Goal: Task Accomplishment & Management: Manage account settings

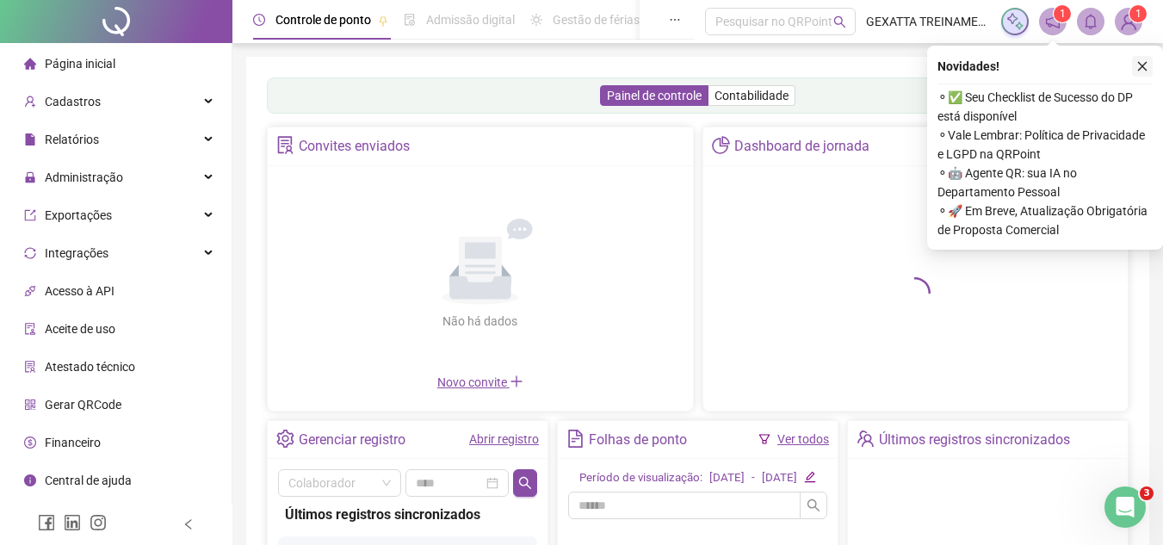
click at [1144, 61] on icon "close" at bounding box center [1142, 66] width 12 height 12
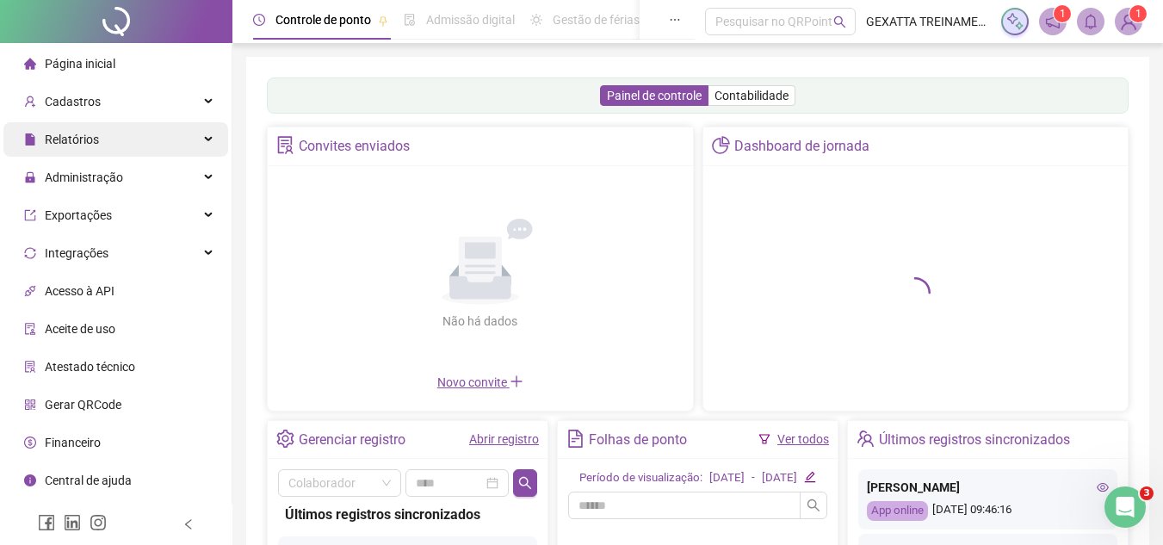
click at [147, 136] on div "Relatórios" at bounding box center [115, 139] width 225 height 34
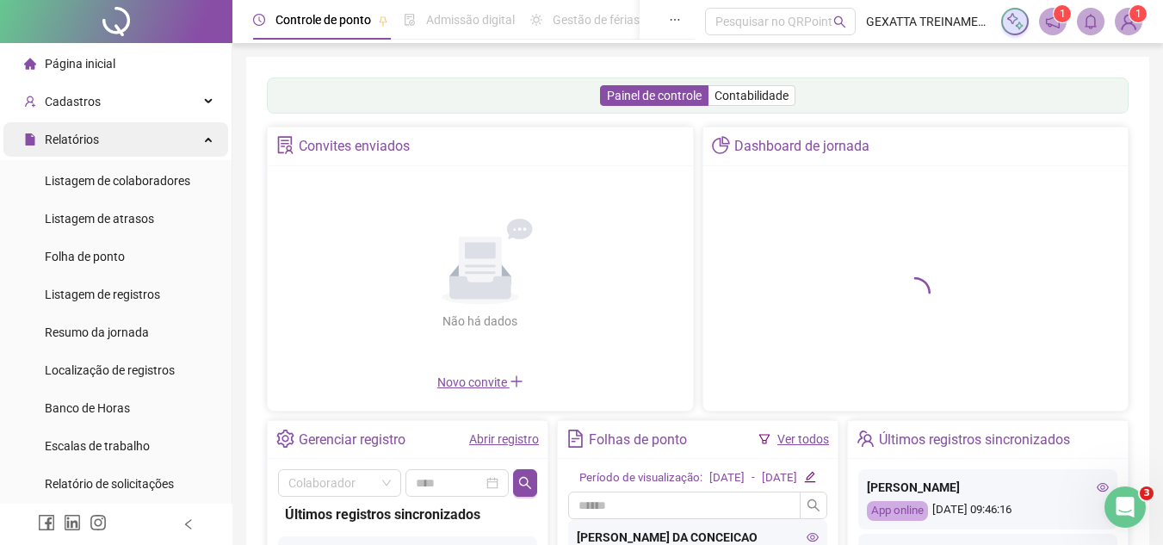
click at [149, 138] on div "Relatórios" at bounding box center [115, 139] width 225 height 34
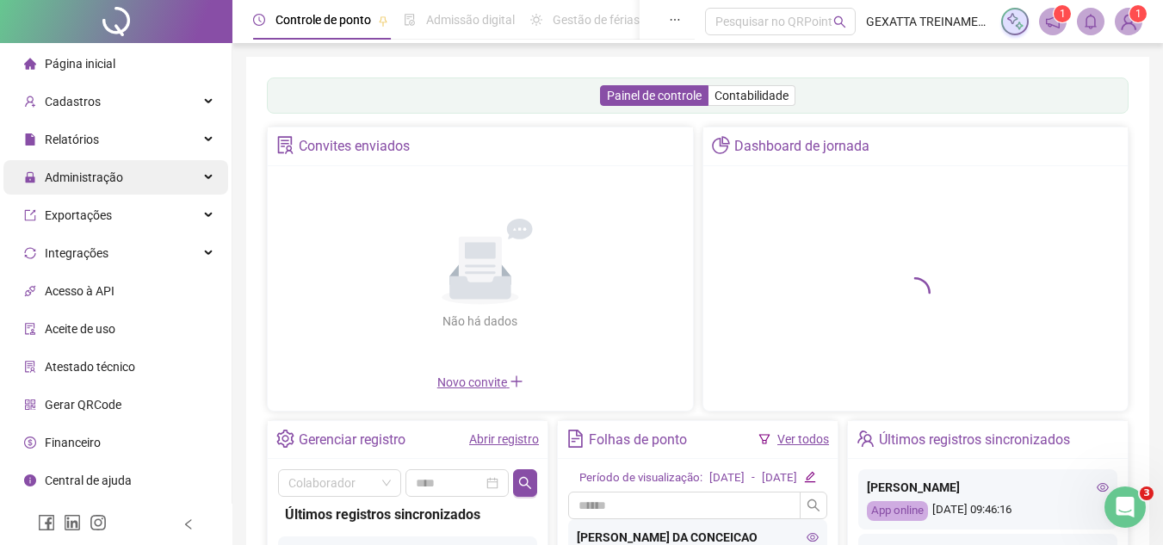
click at [125, 187] on div "Administração" at bounding box center [115, 177] width 225 height 34
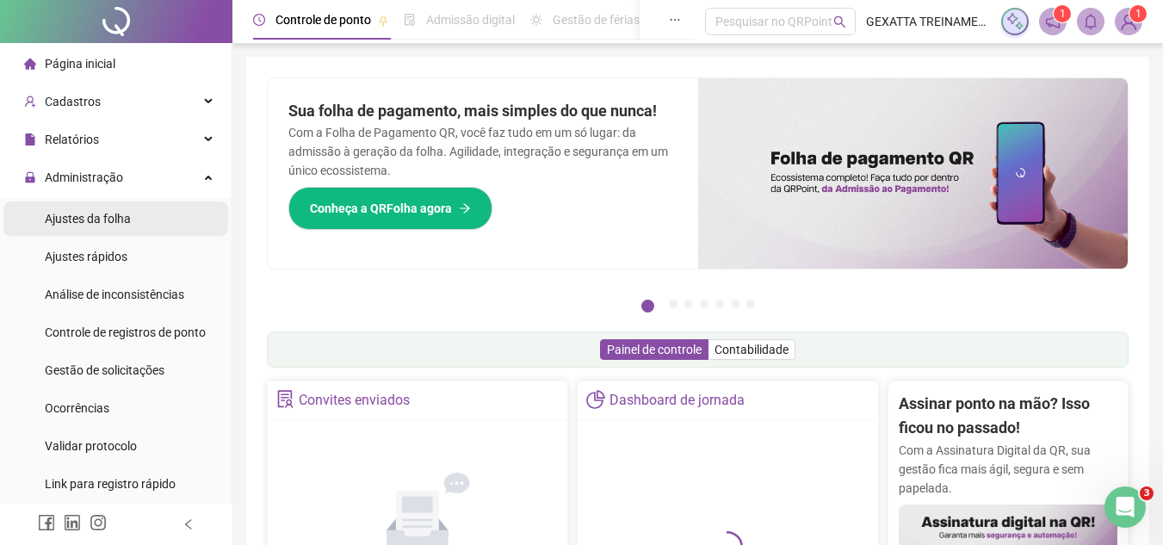
click at [138, 216] on li "Ajustes da folha" at bounding box center [115, 218] width 225 height 34
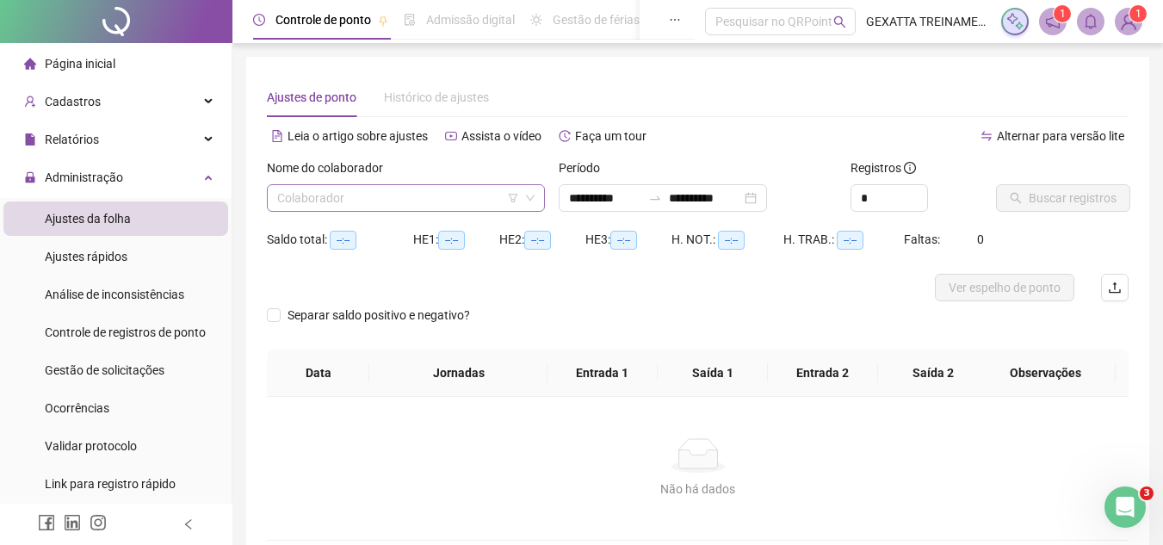
type input "**********"
click at [413, 202] on input "search" at bounding box center [398, 198] width 242 height 26
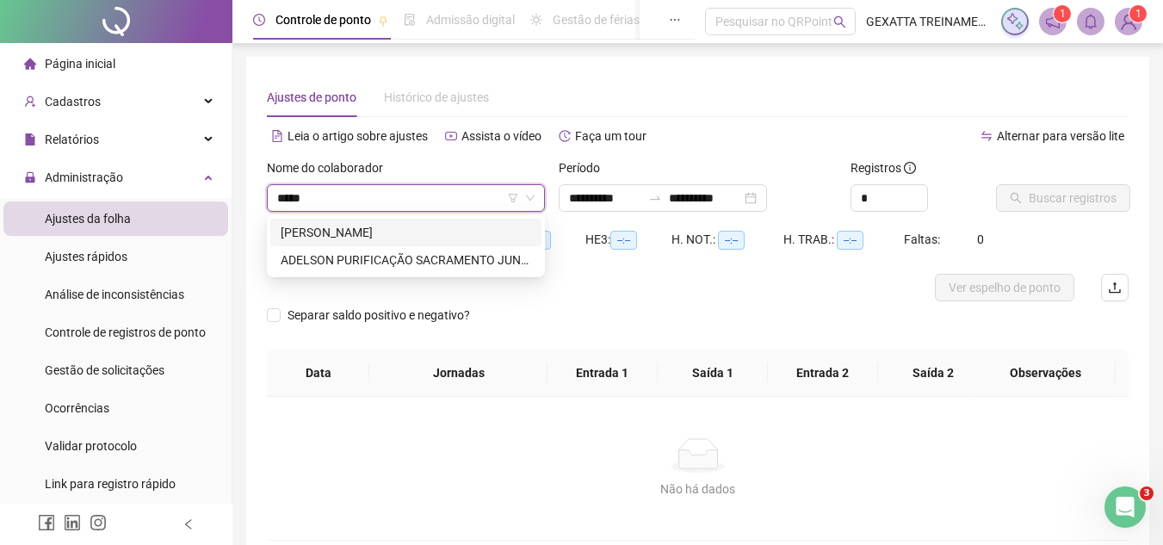
type input "******"
click at [380, 241] on div "[PERSON_NAME]" at bounding box center [406, 232] width 250 height 19
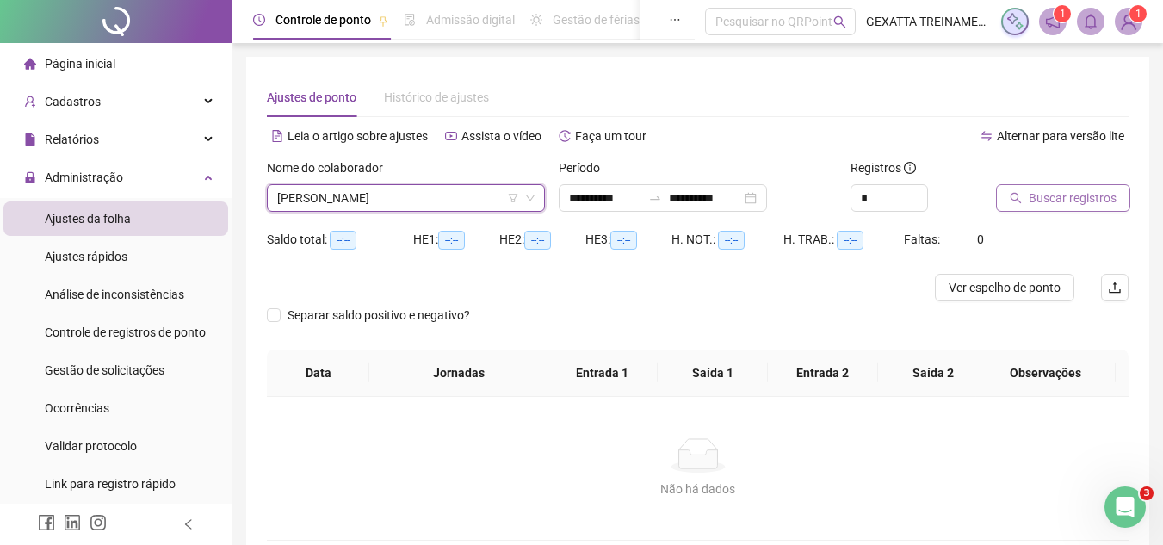
click at [1055, 206] on span "Buscar registros" at bounding box center [1073, 198] width 88 height 19
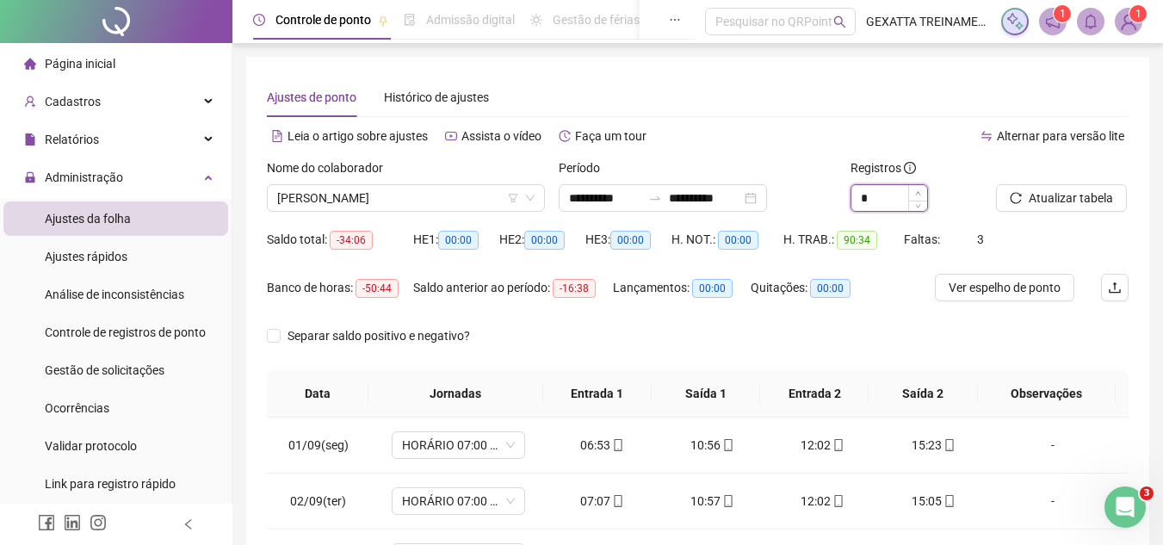
click at [915, 188] on span "Increase Value" at bounding box center [917, 192] width 19 height 15
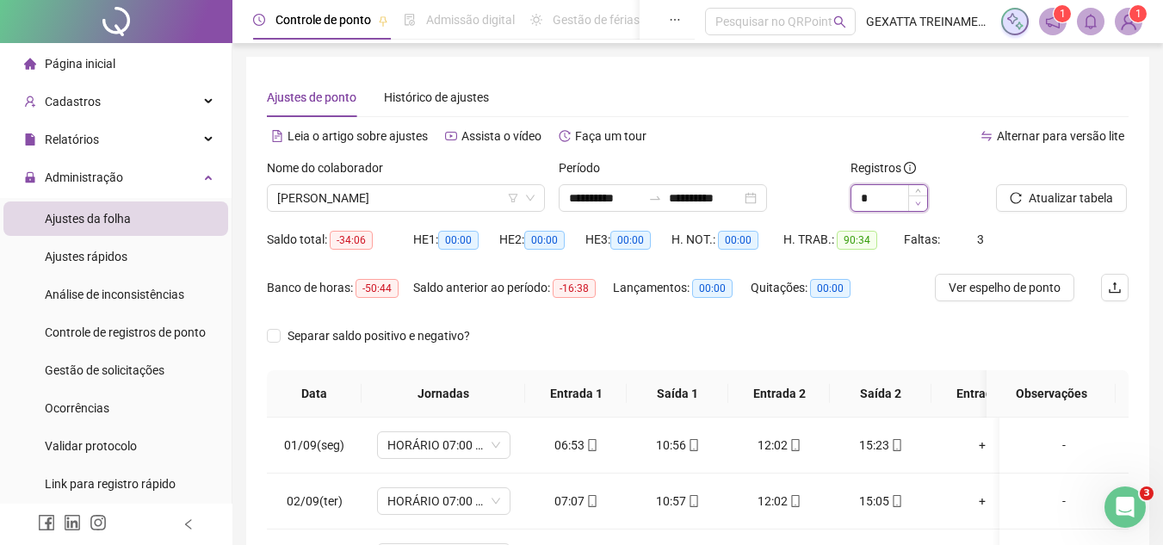
click at [917, 206] on icon "down" at bounding box center [918, 204] width 6 height 6
type input "*"
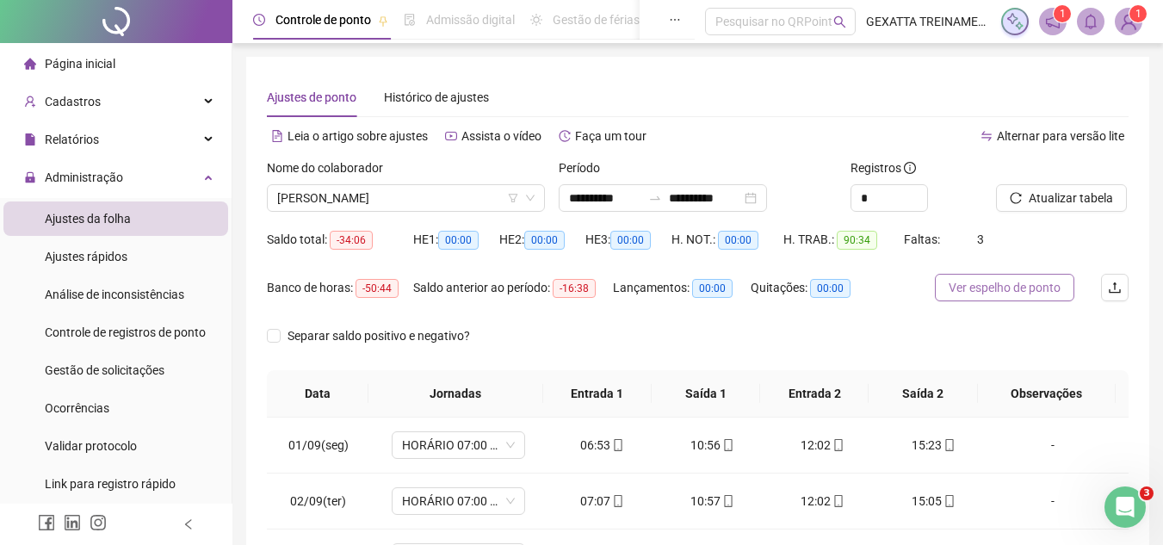
click at [1007, 286] on span "Ver espelho de ponto" at bounding box center [1005, 287] width 112 height 19
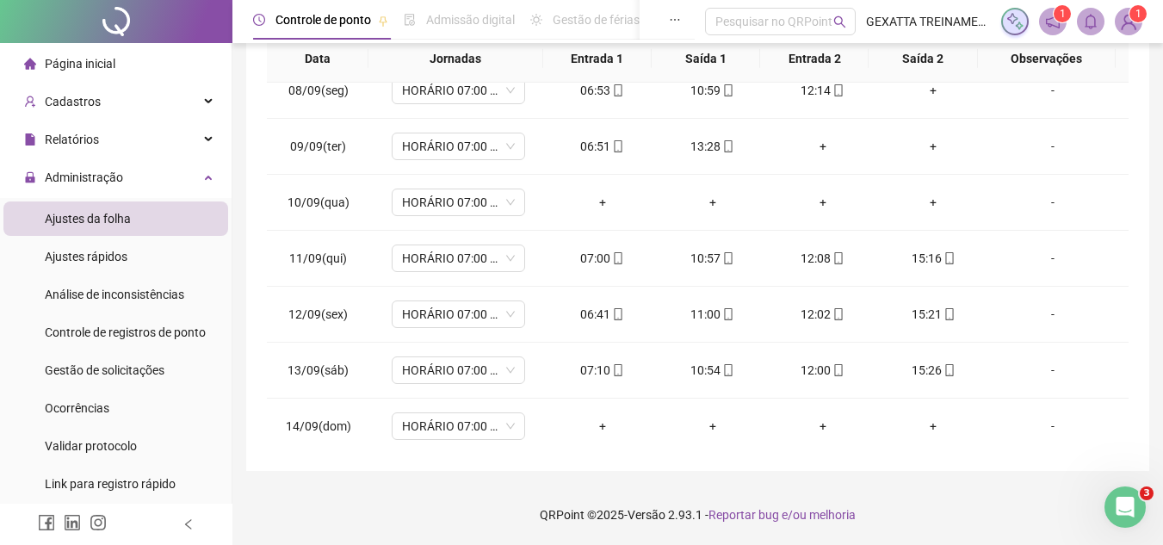
scroll to position [584, 0]
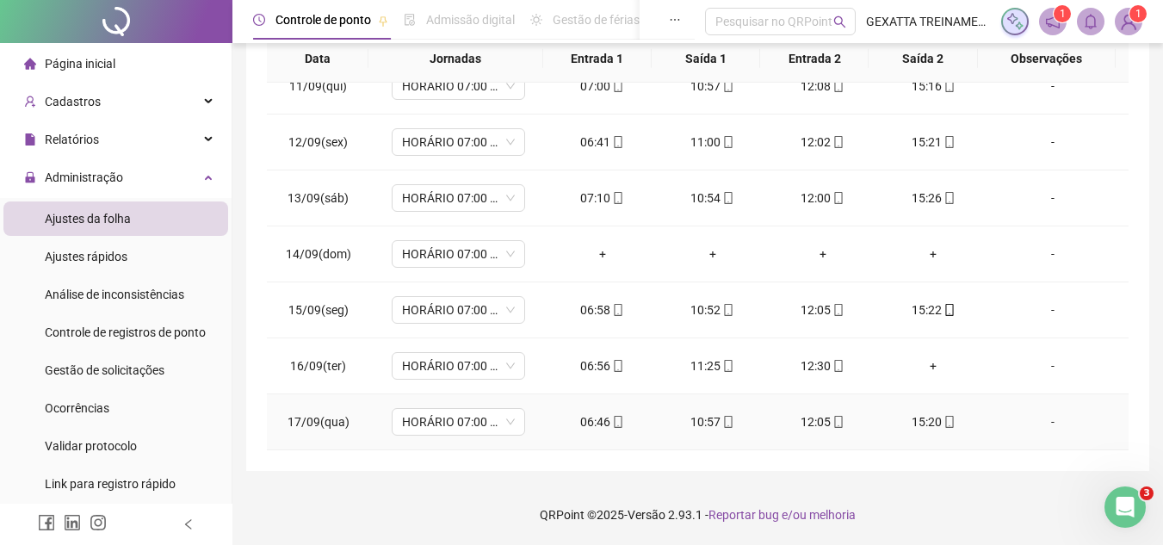
click at [703, 421] on div "10:57" at bounding box center [712, 421] width 83 height 19
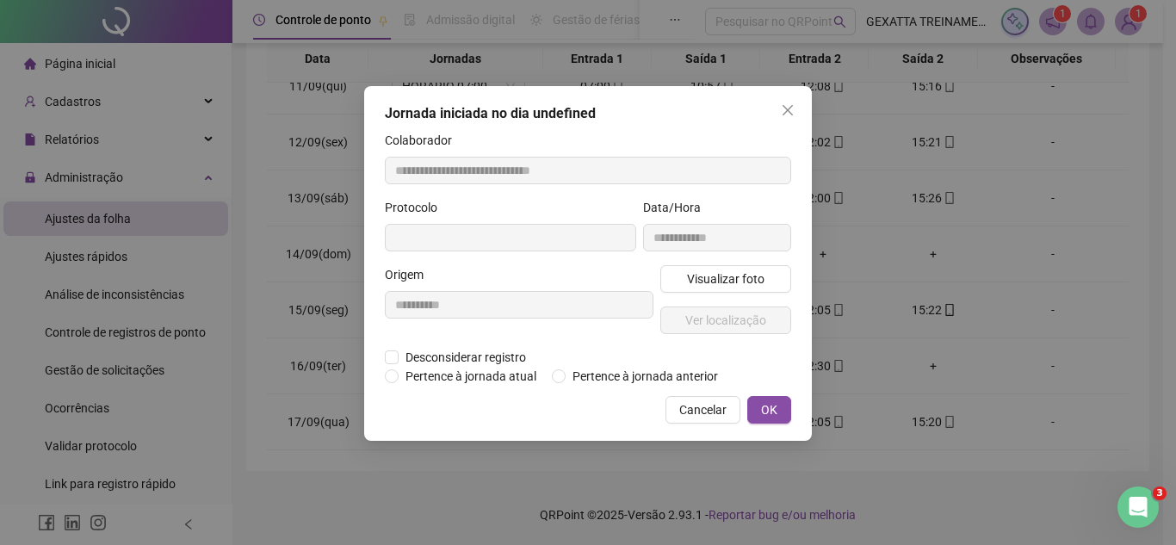
type input "**********"
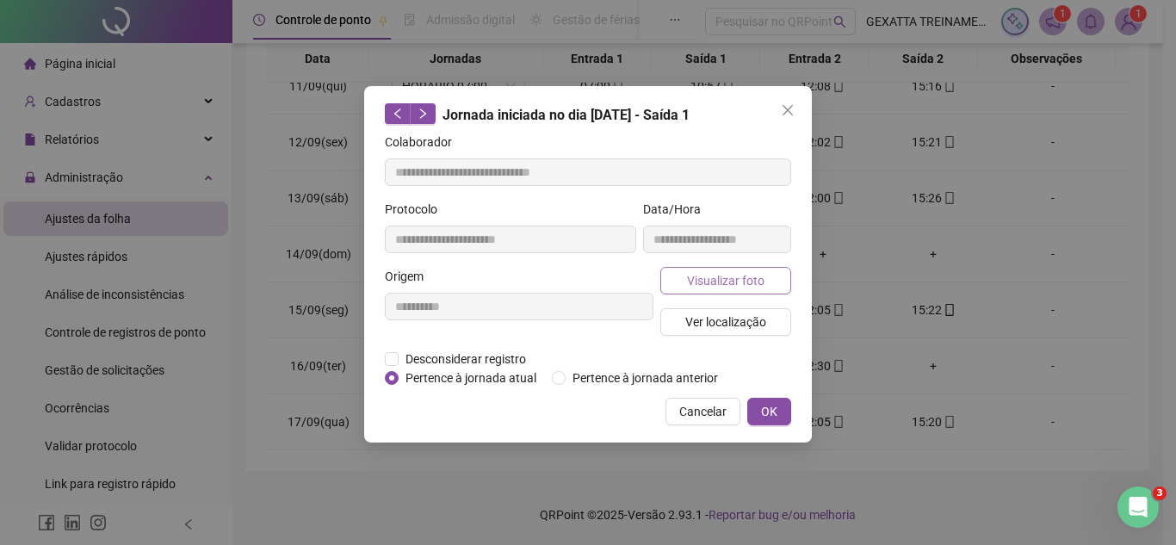
click at [724, 275] on span "Visualizar foto" at bounding box center [725, 280] width 77 height 19
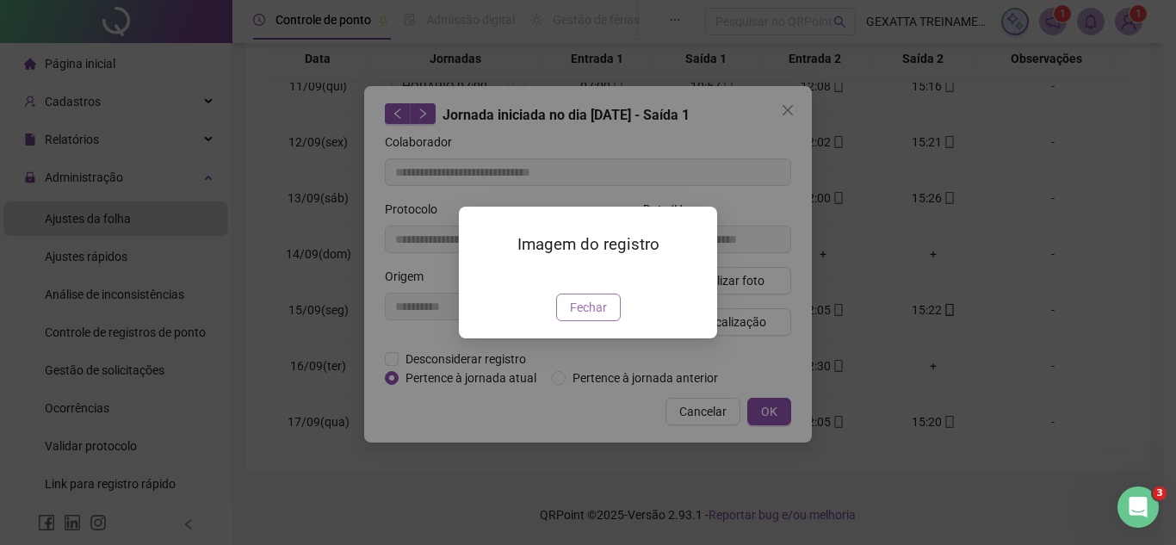
click at [603, 317] on span "Fechar" at bounding box center [588, 307] width 37 height 19
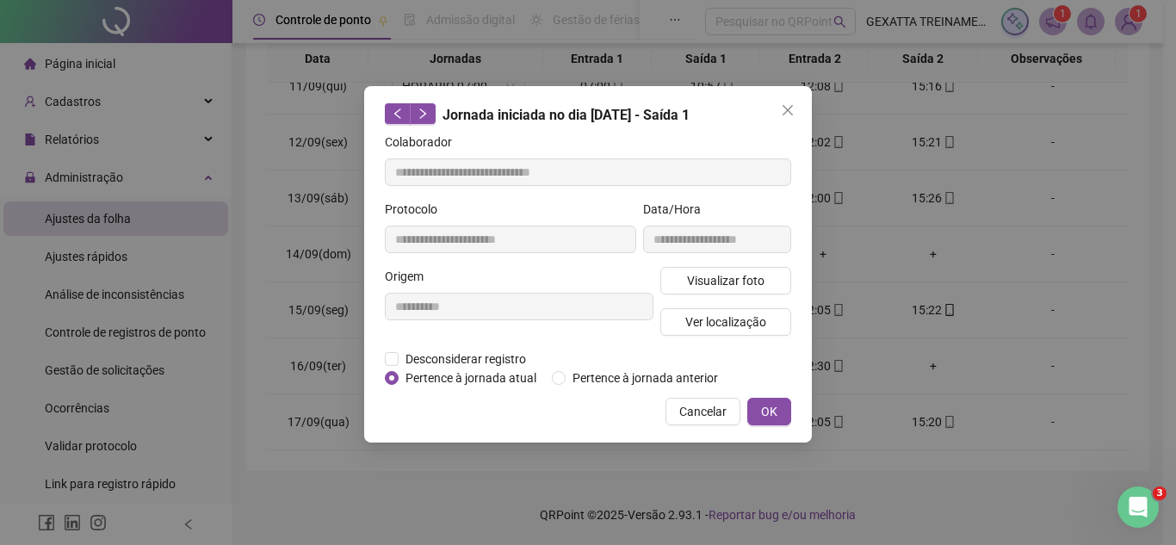
click at [708, 403] on span "Cancelar" at bounding box center [702, 411] width 47 height 19
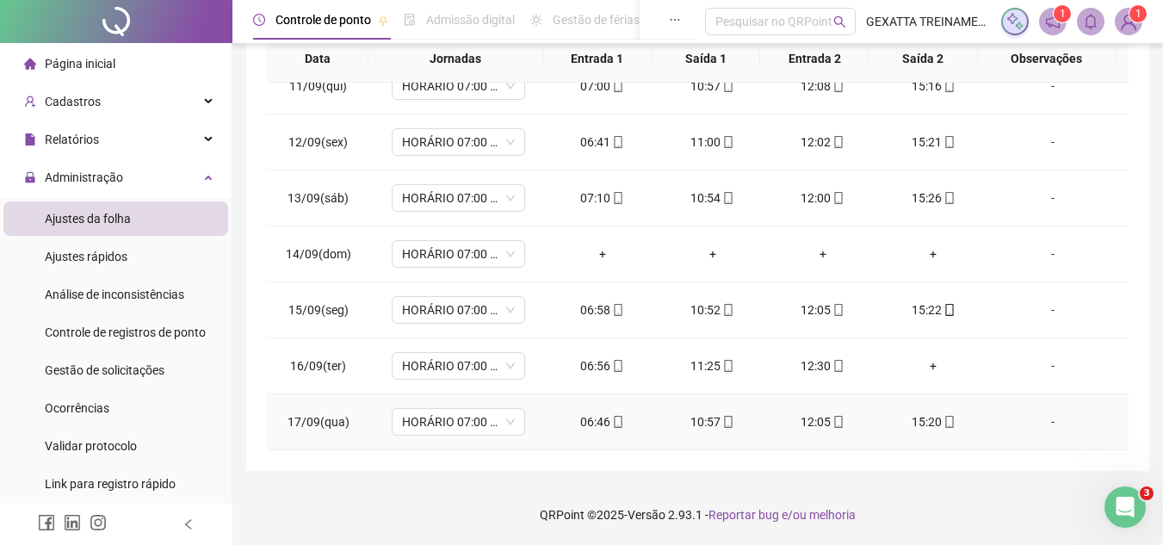
click at [802, 423] on div "12:05" at bounding box center [823, 421] width 83 height 19
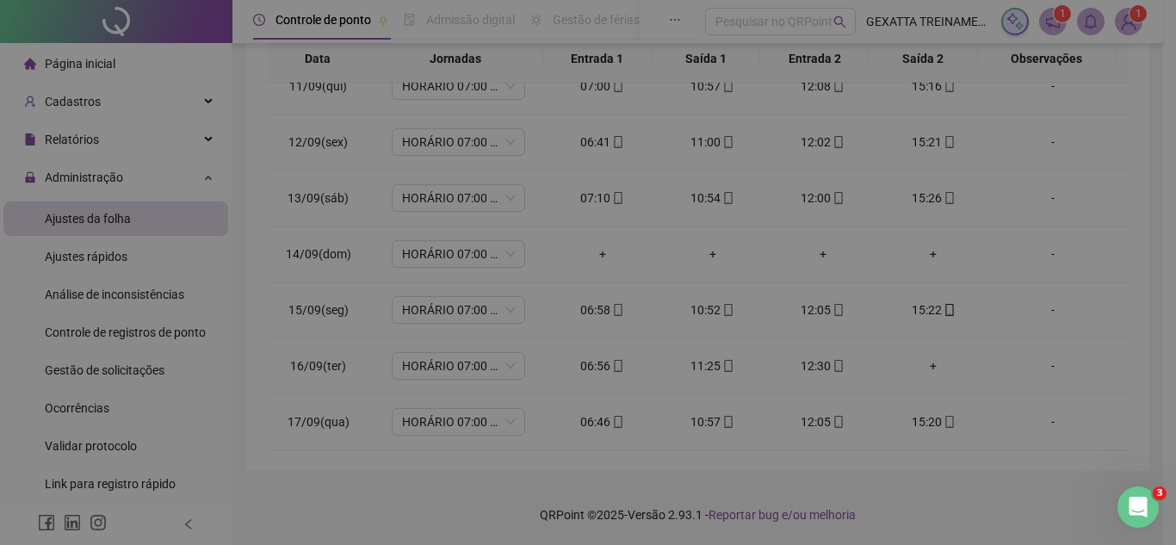
type input "**********"
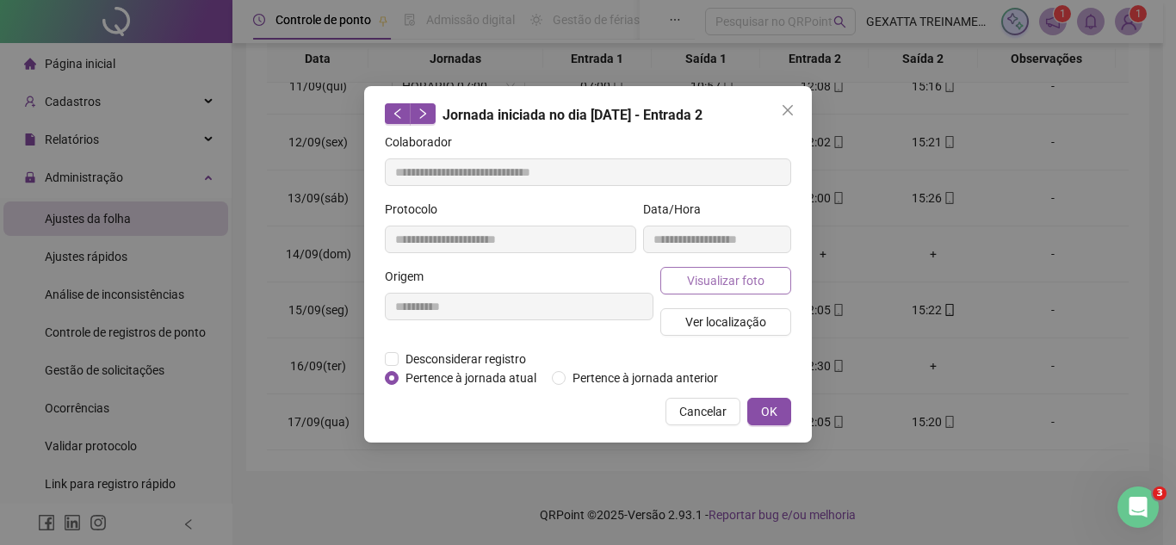
click at [740, 281] on span "Visualizar foto" at bounding box center [725, 280] width 77 height 19
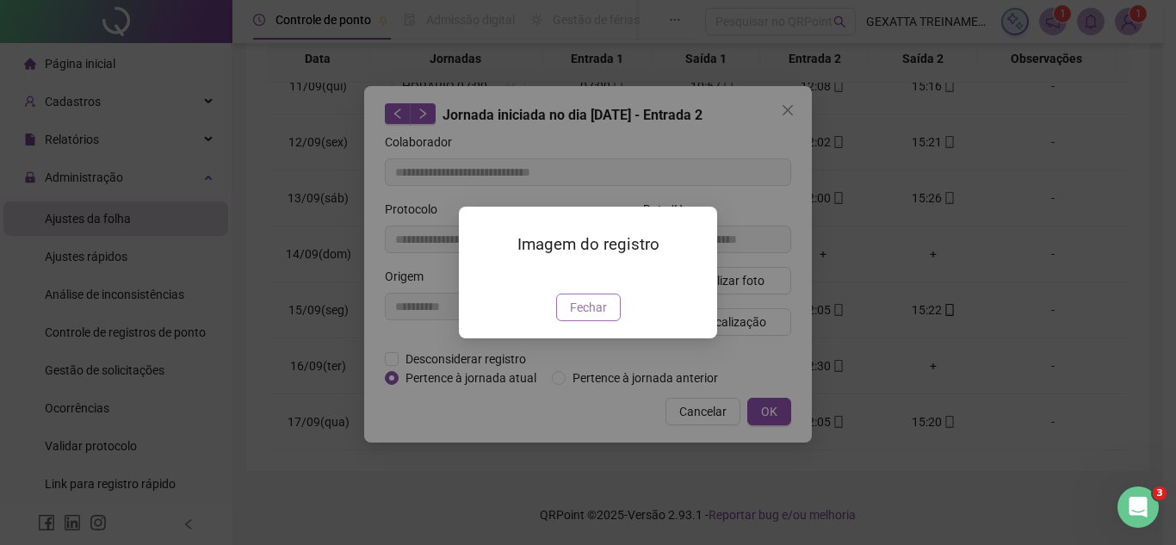
click at [608, 321] on button "Fechar" at bounding box center [588, 308] width 65 height 28
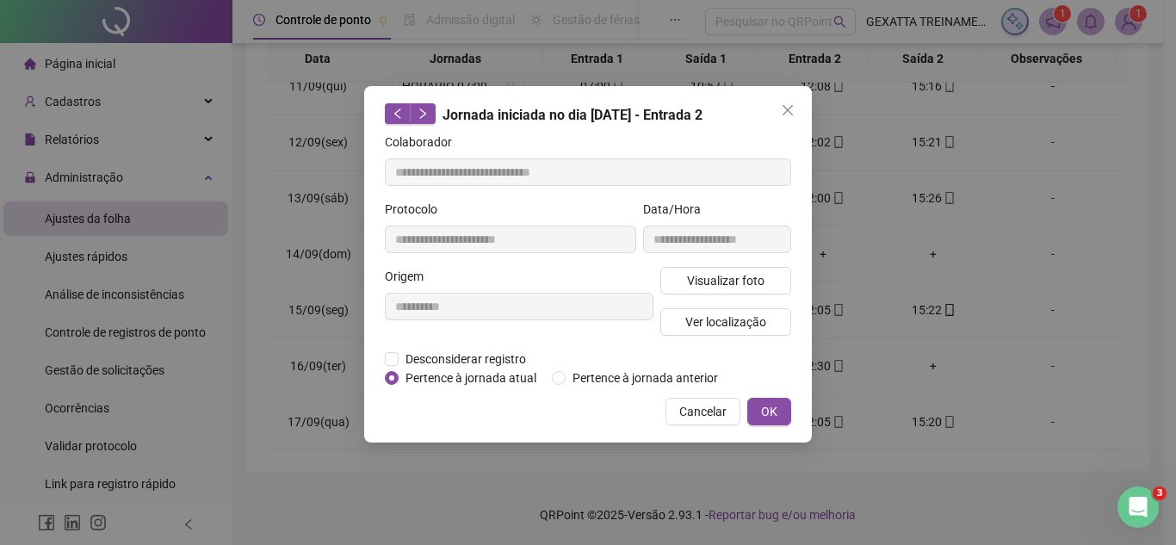
click at [713, 415] on span "Cancelar" at bounding box center [702, 411] width 47 height 19
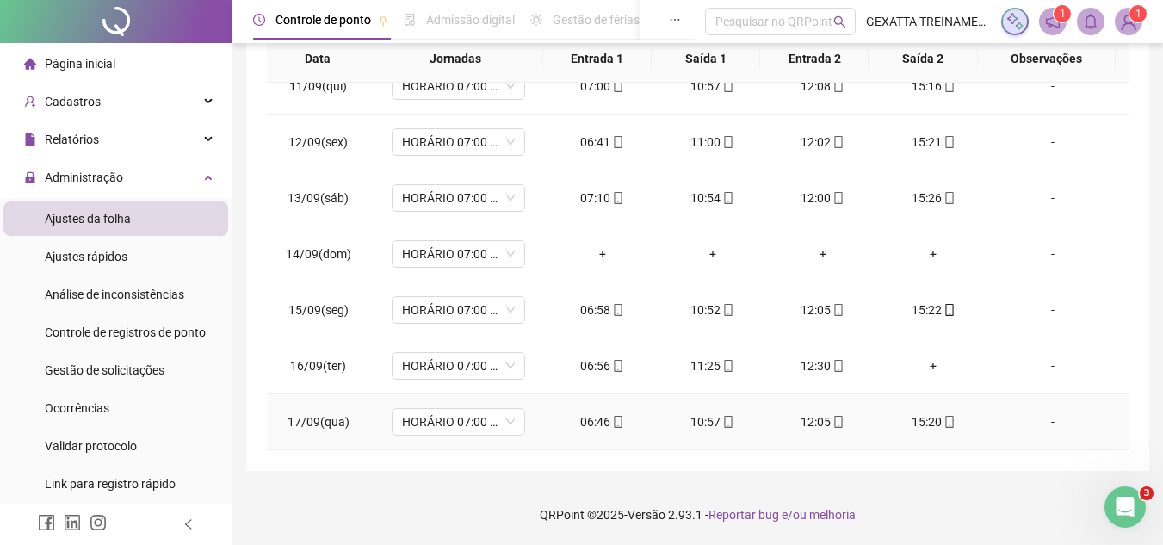
click at [598, 427] on div "06:46" at bounding box center [602, 421] width 83 height 19
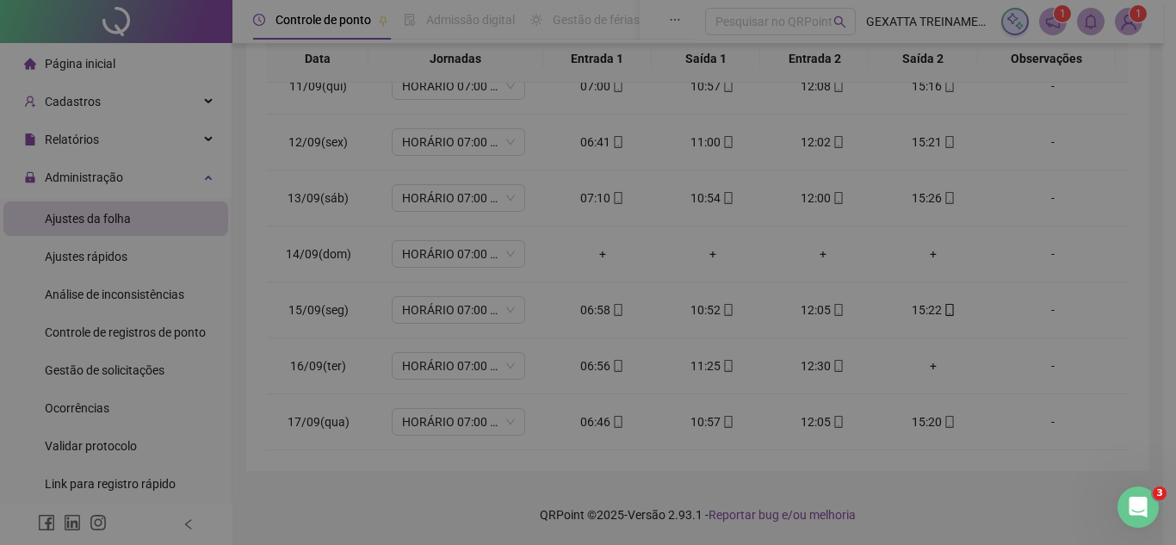
type input "**********"
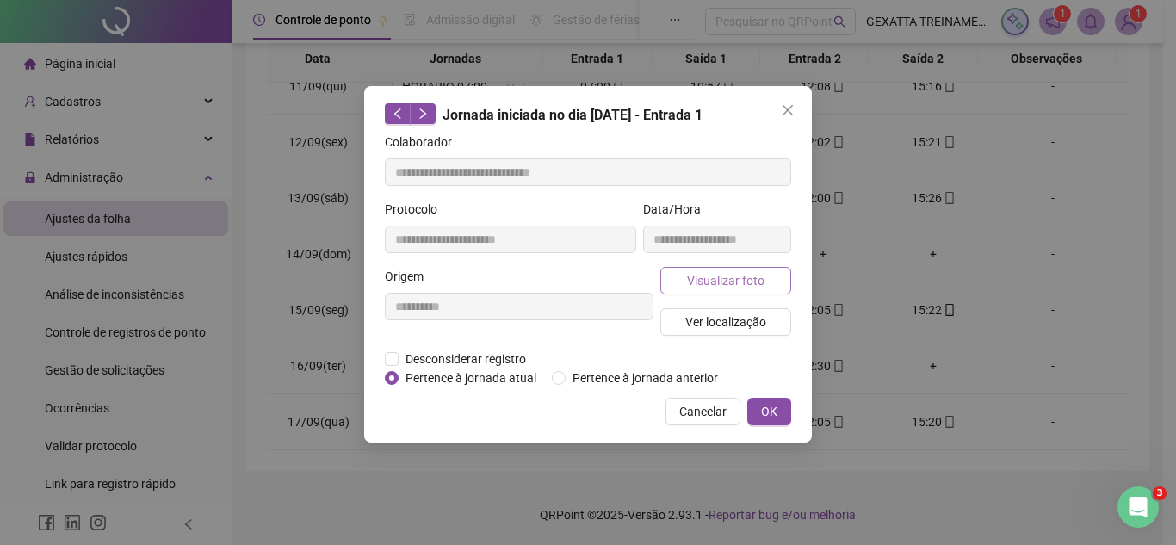
click at [692, 269] on button "Visualizar foto" at bounding box center [725, 281] width 131 height 28
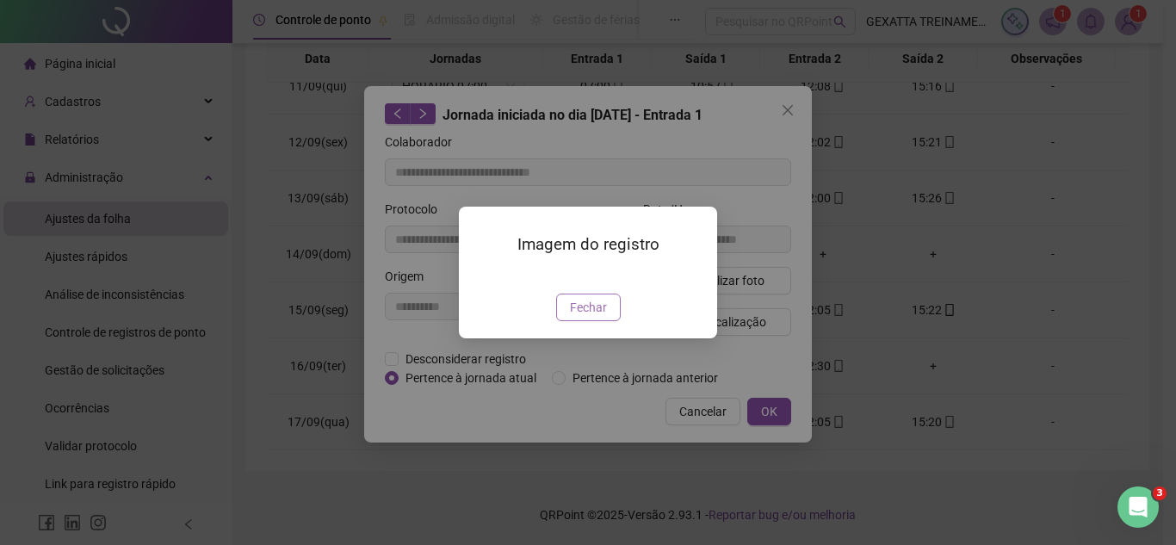
click at [593, 317] on span "Fechar" at bounding box center [588, 307] width 37 height 19
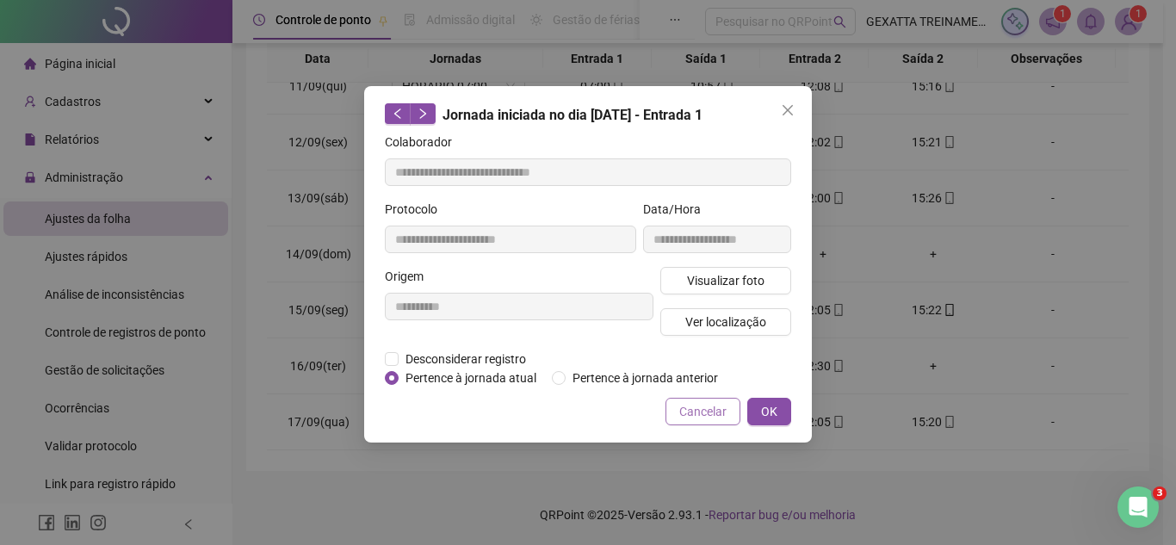
click at [708, 408] on span "Cancelar" at bounding box center [702, 411] width 47 height 19
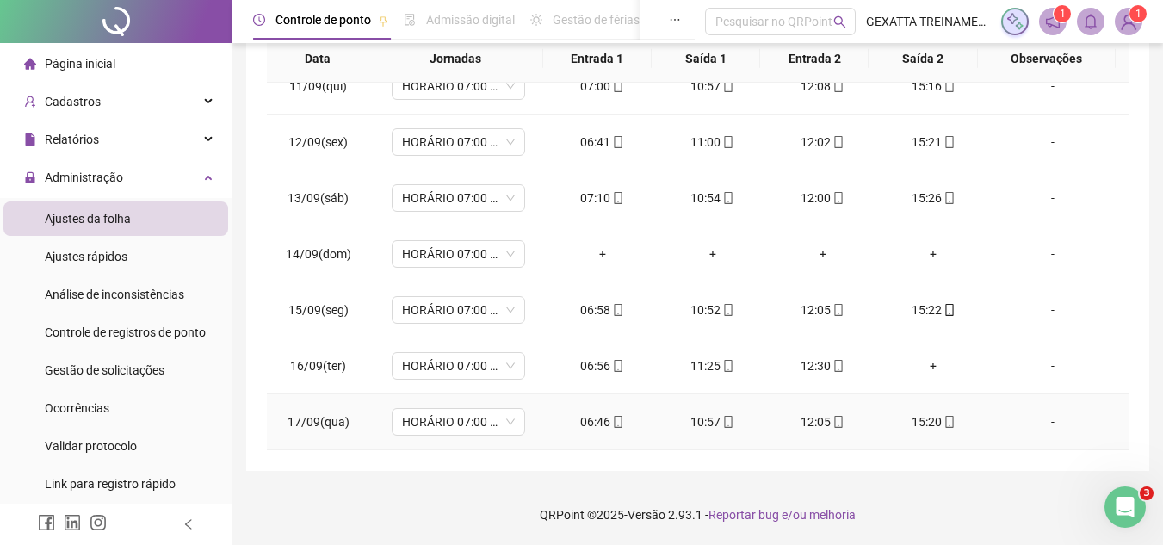
click at [929, 417] on div "15:20" at bounding box center [933, 421] width 83 height 19
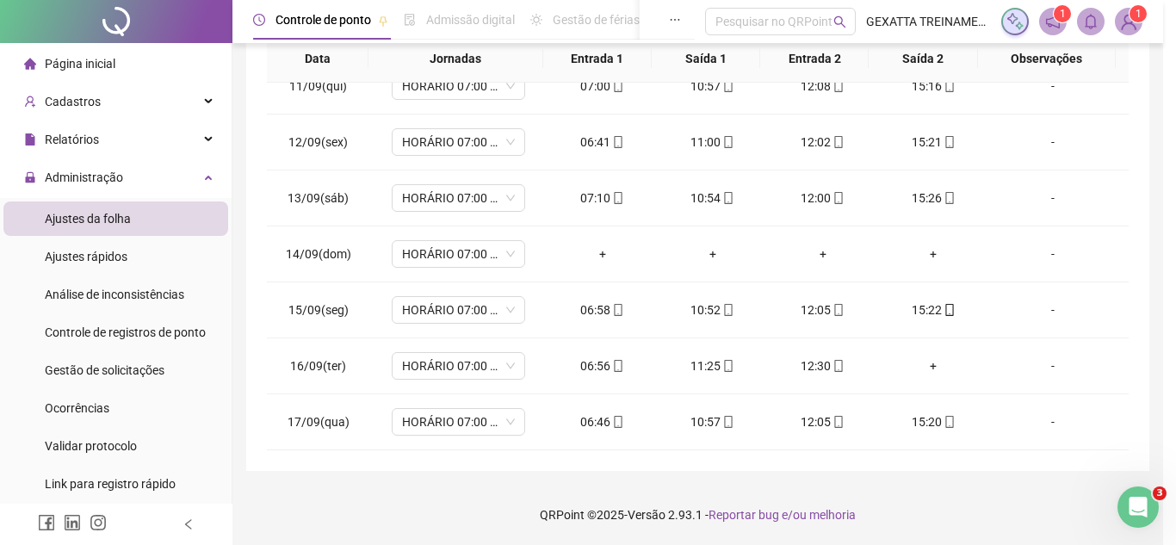
type input "**********"
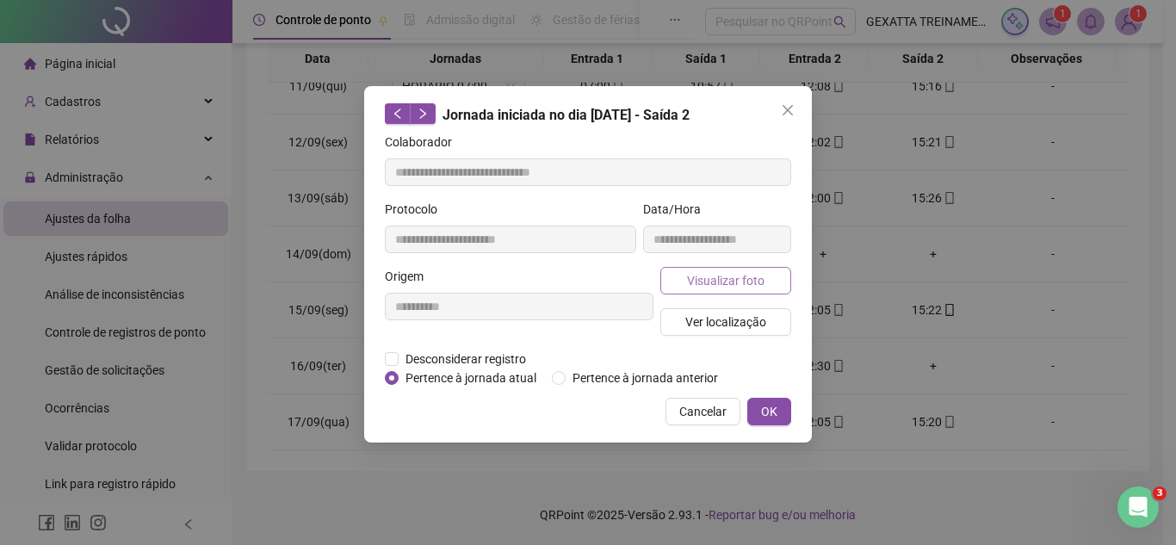
click at [753, 286] on span "Visualizar foto" at bounding box center [725, 280] width 77 height 19
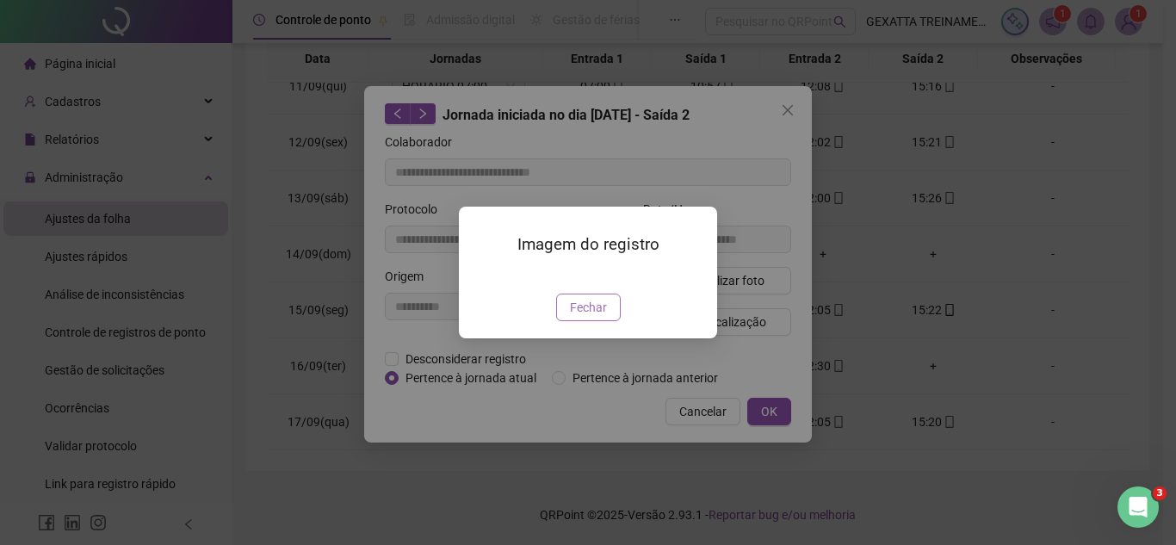
click at [598, 317] on span "Fechar" at bounding box center [588, 307] width 37 height 19
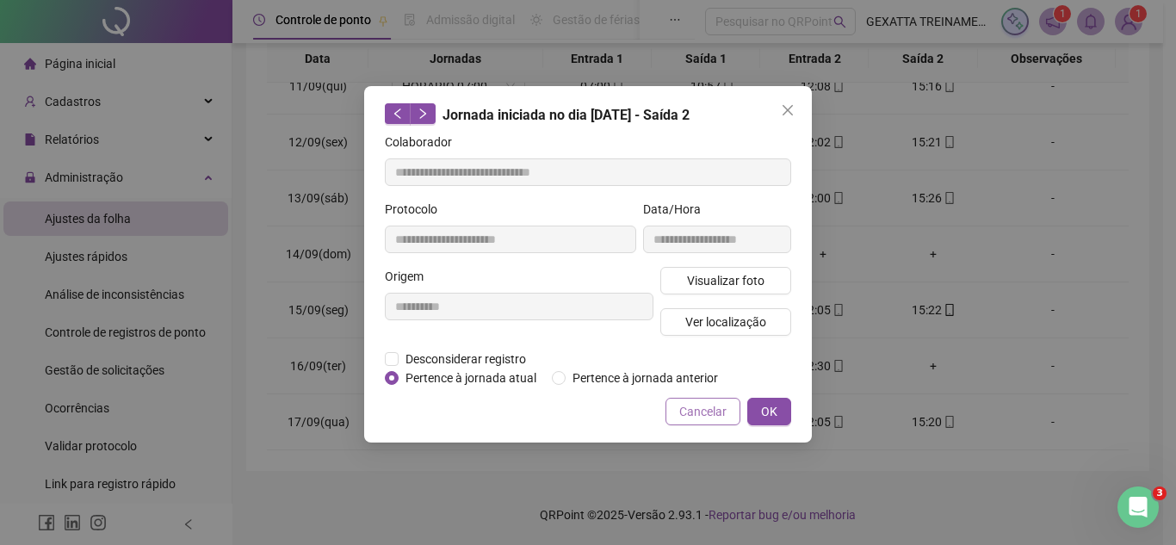
click at [710, 409] on span "Cancelar" at bounding box center [702, 411] width 47 height 19
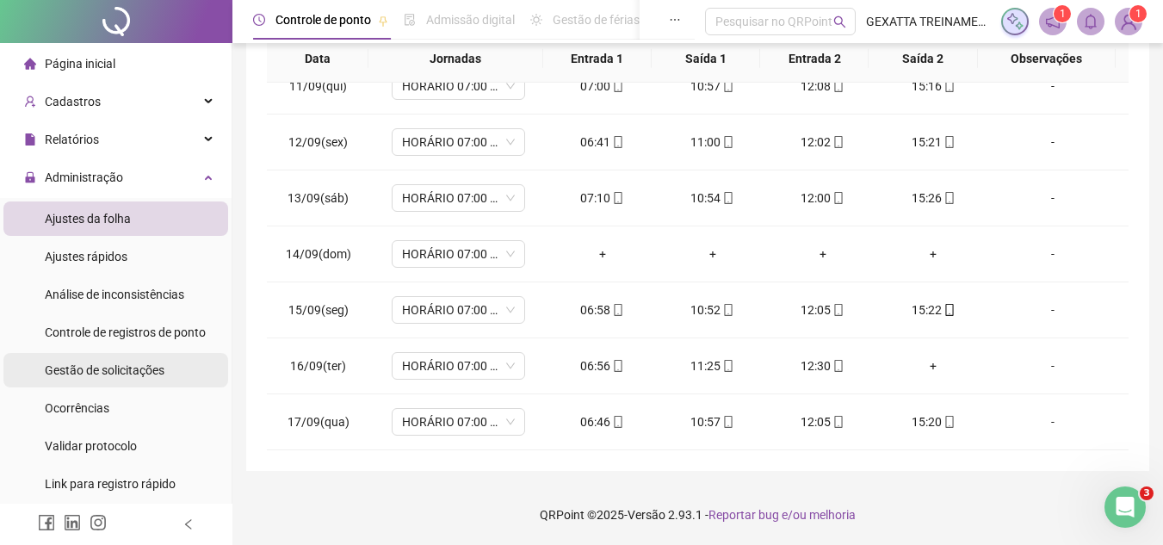
click at [146, 370] on span "Gestão de solicitações" at bounding box center [105, 370] width 120 height 14
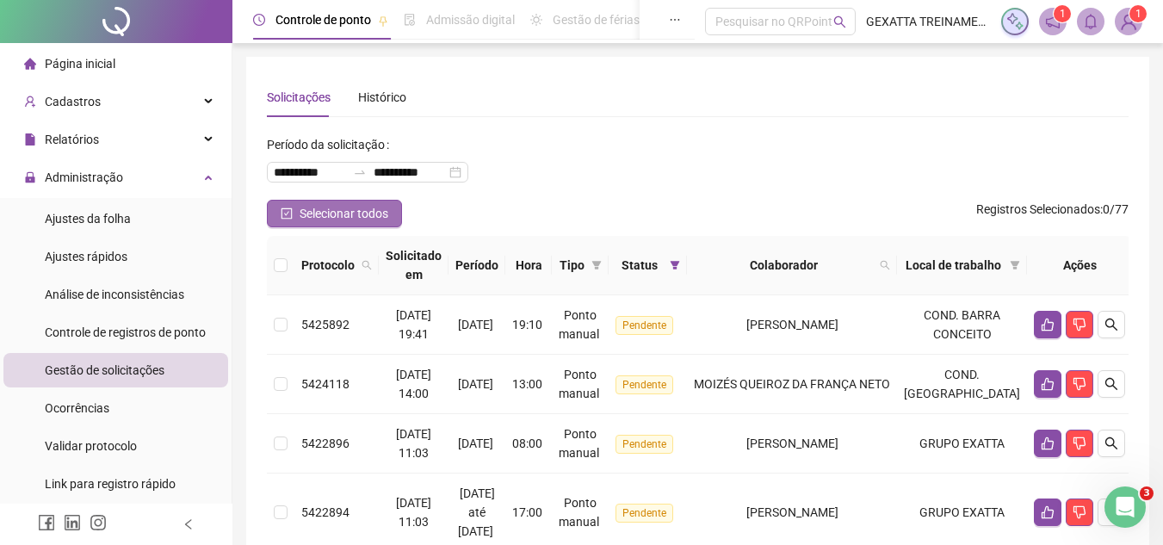
click at [352, 217] on span "Selecionar todos" at bounding box center [344, 213] width 89 height 19
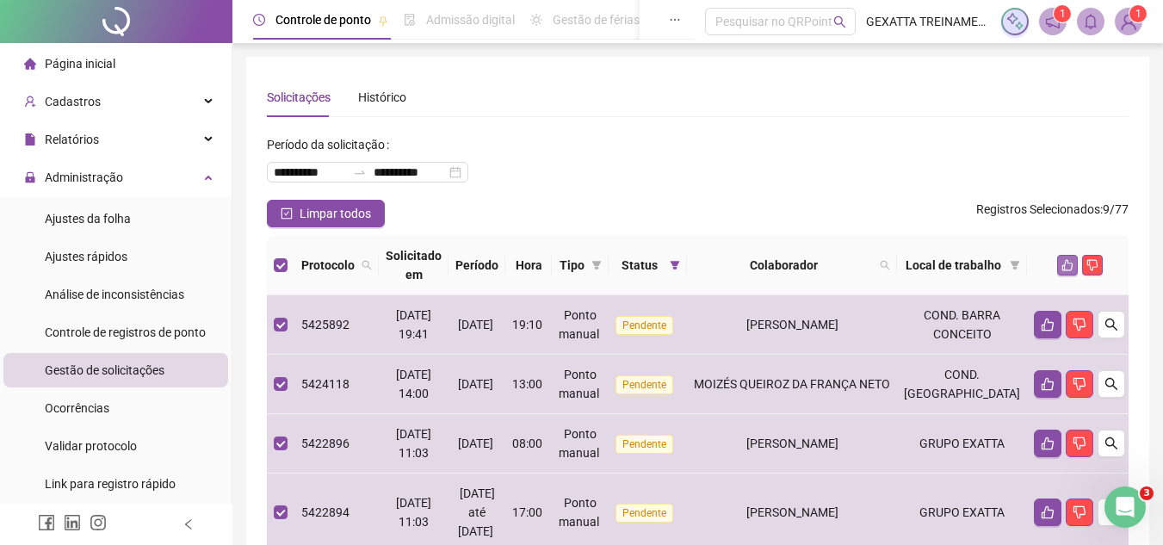
click at [1061, 264] on icon "like" at bounding box center [1067, 265] width 12 height 12
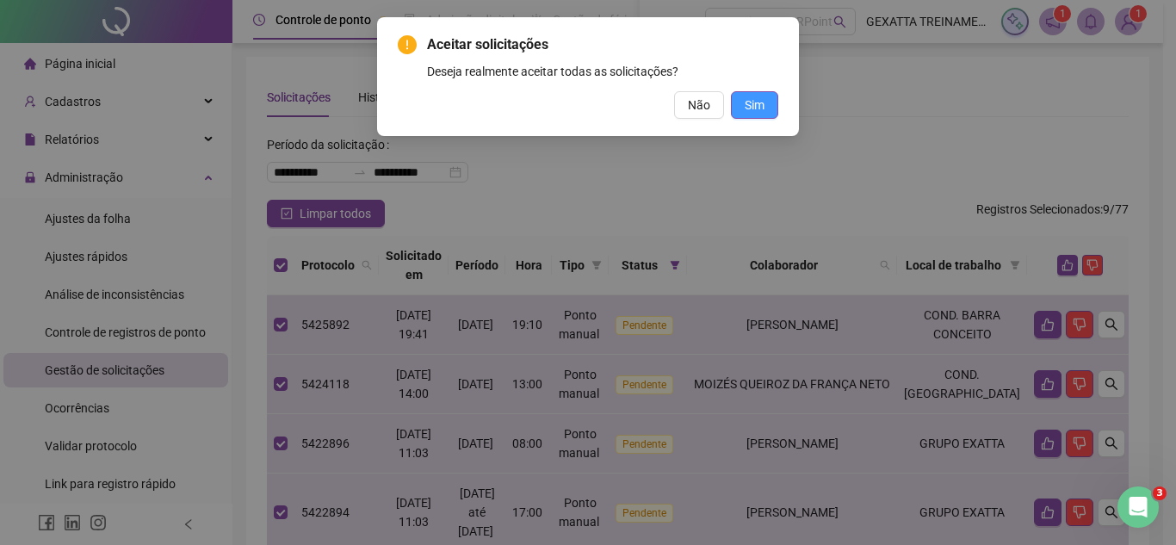
click at [755, 102] on span "Sim" at bounding box center [755, 105] width 20 height 19
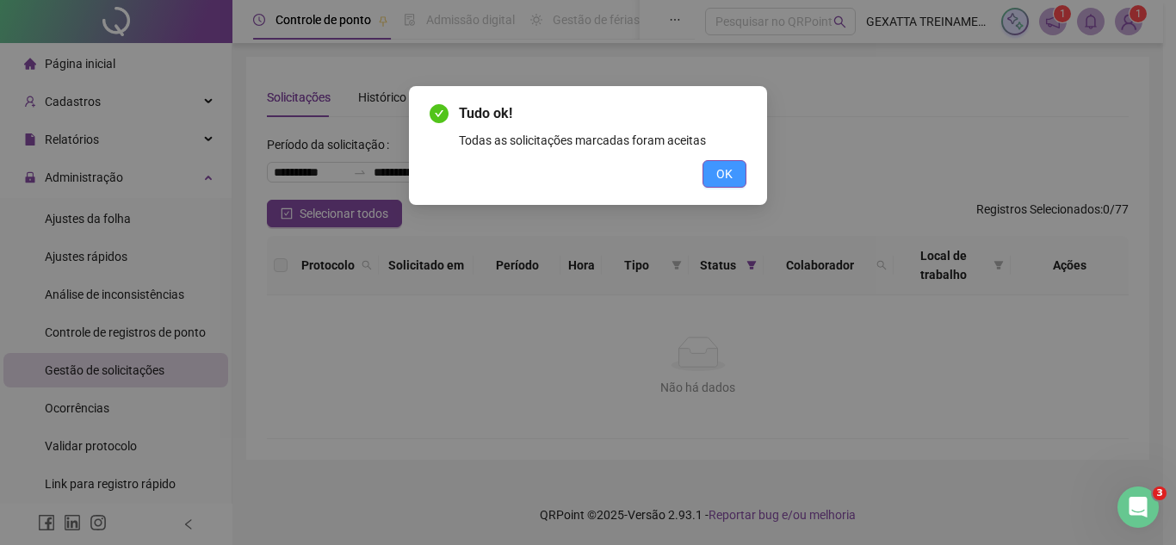
click at [721, 176] on span "OK" at bounding box center [724, 173] width 16 height 19
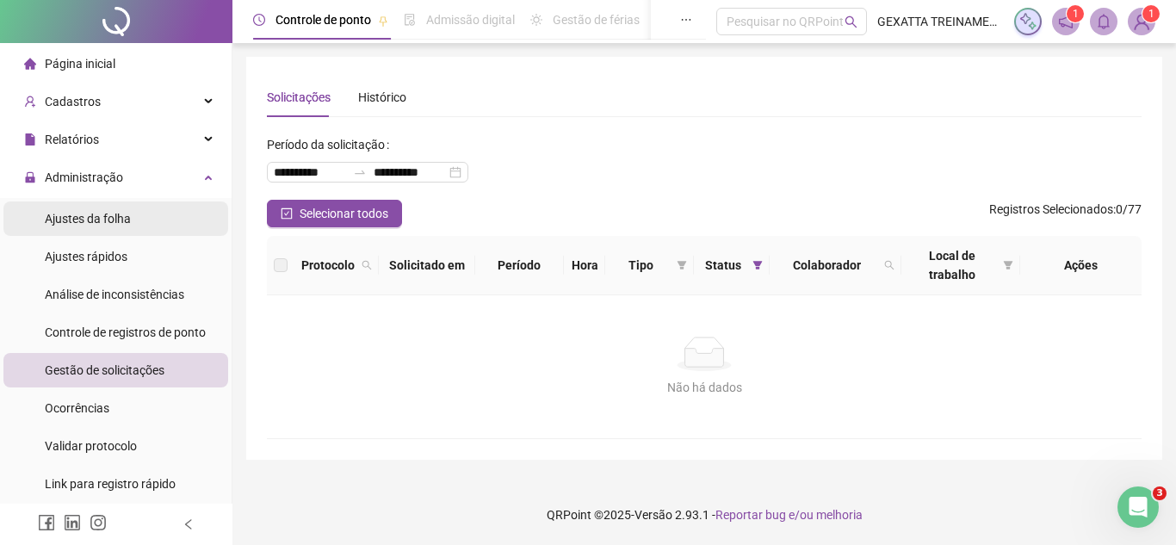
click at [123, 230] on div "Ajustes da folha" at bounding box center [88, 218] width 86 height 34
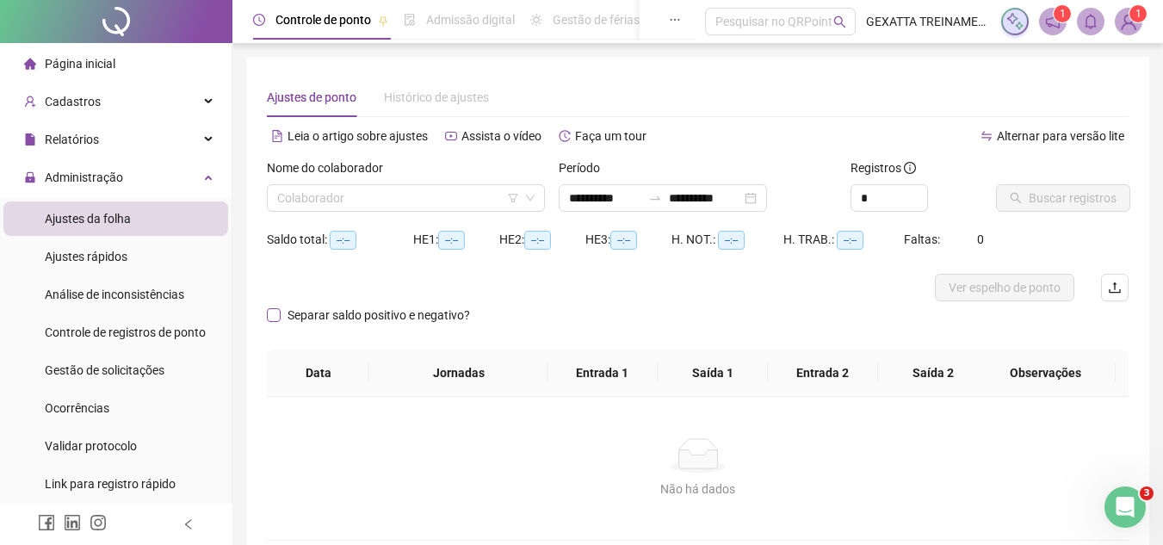
type input "**********"
click at [415, 182] on div "Nome do colaborador" at bounding box center [406, 171] width 278 height 26
click at [411, 205] on input "search" at bounding box center [398, 198] width 242 height 26
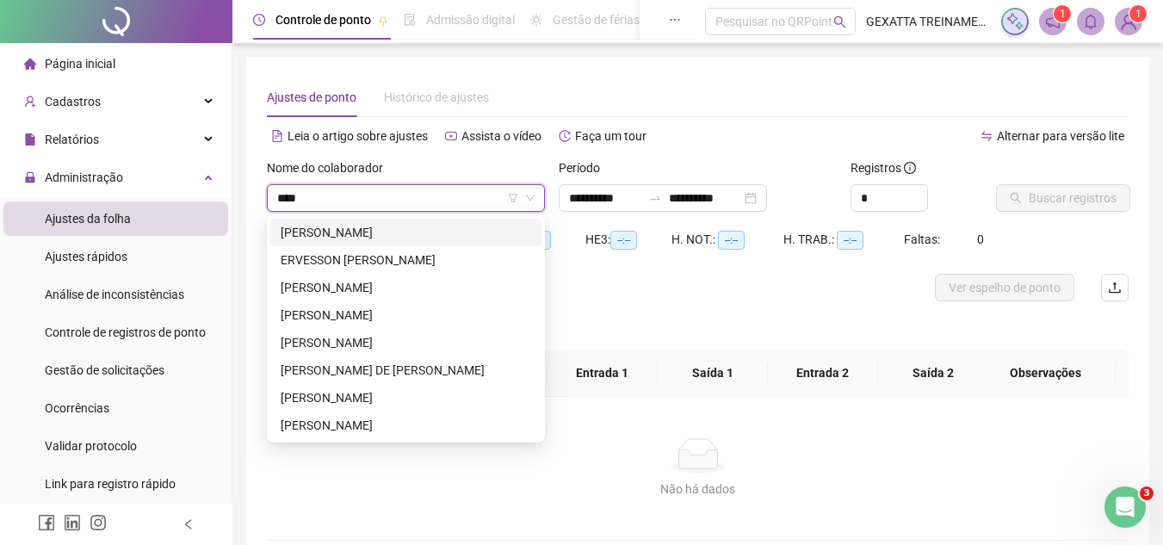
type input "*****"
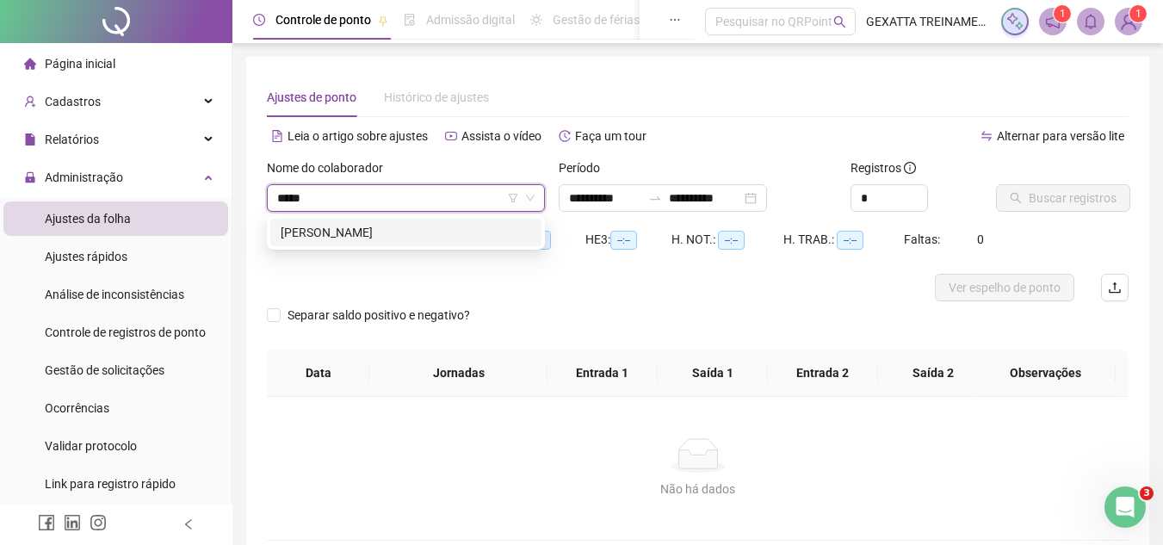
click at [393, 232] on div "[PERSON_NAME]" at bounding box center [406, 232] width 250 height 19
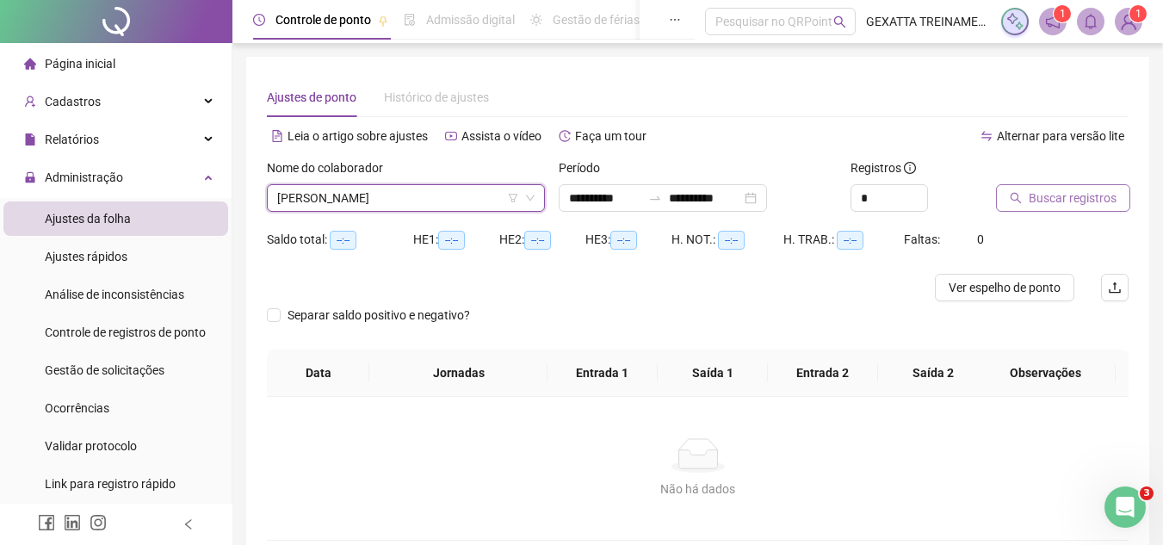
click at [1077, 204] on span "Buscar registros" at bounding box center [1073, 198] width 88 height 19
